Goal: Check status: Check status

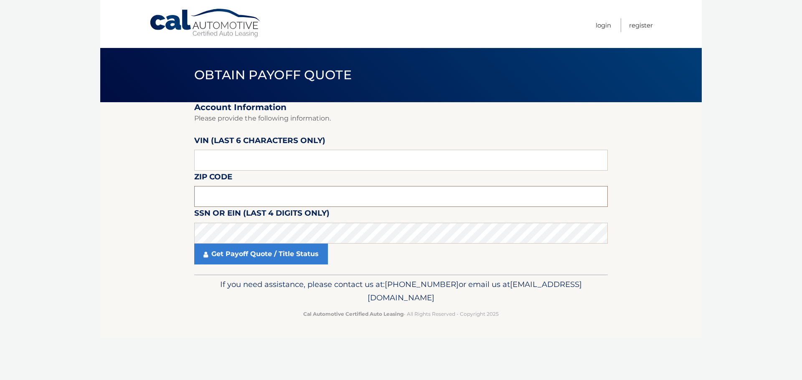
click at [242, 194] on input "text" at bounding box center [400, 196] width 413 height 21
type input "10577"
click at [244, 157] on input "text" at bounding box center [400, 160] width 413 height 21
type input "411987"
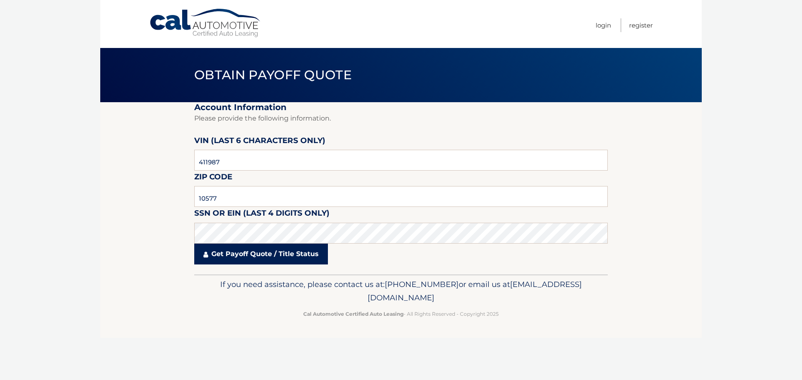
click at [254, 256] on link "Get Payoff Quote / Title Status" at bounding box center [261, 254] width 134 height 21
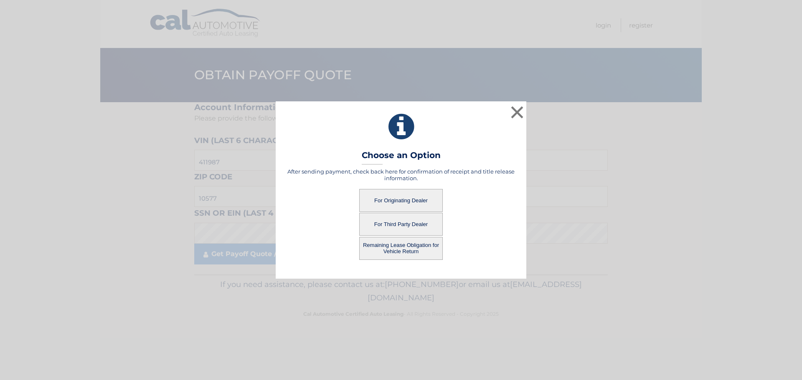
click at [405, 205] on button "For Originating Dealer" at bounding box center [400, 200] width 83 height 23
click at [406, 200] on button "For Originating Dealer" at bounding box center [400, 200] width 83 height 23
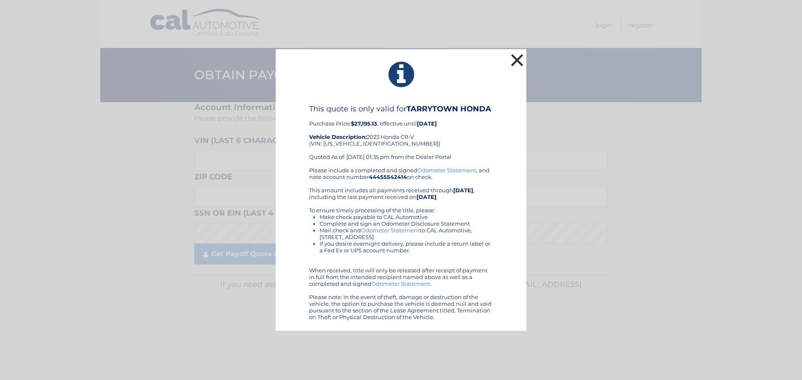
click at [519, 62] on button "×" at bounding box center [516, 60] width 17 height 17
